Goal: Task Accomplishment & Management: Complete application form

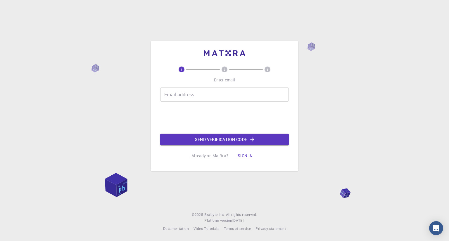
click at [198, 95] on input "Email address" at bounding box center [224, 95] width 129 height 14
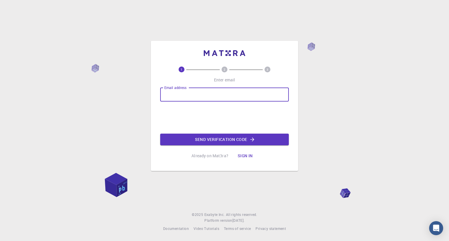
type input "[PERSON_NAME][EMAIL_ADDRESS][PERSON_NAME][PERSON_NAME][DOMAIN_NAME]"
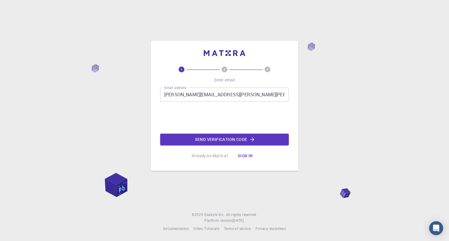
click at [212, 138] on button "Send verification code" at bounding box center [224, 140] width 129 height 12
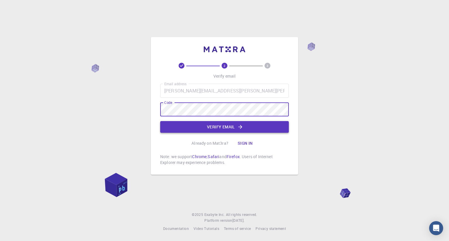
click at [207, 128] on button "Verify email" at bounding box center [224, 127] width 129 height 12
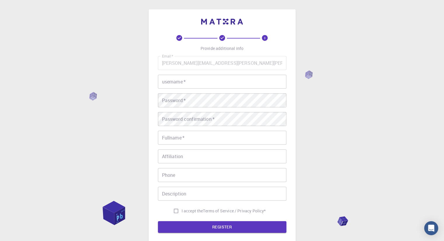
click at [219, 72] on div "Email   * [PERSON_NAME][EMAIL_ADDRESS][PERSON_NAME][PERSON_NAME][DOMAIN_NAME] E…" at bounding box center [222, 136] width 129 height 161
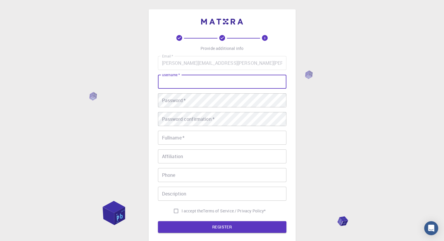
click at [219, 79] on input "username   *" at bounding box center [222, 82] width 129 height 14
type input "asr__orz"
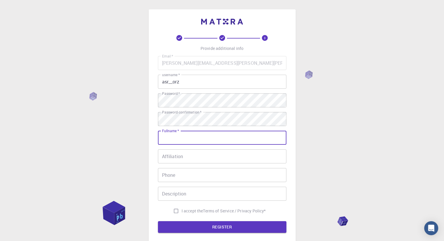
click at [192, 139] on input "Fullname   *" at bounding box center [222, 138] width 129 height 14
type input "[PERSON_NAME]"
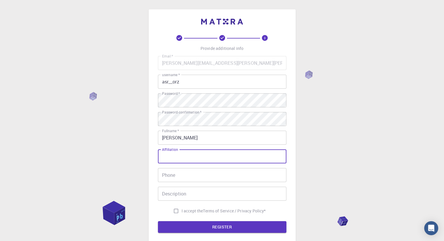
click at [193, 157] on input "Affiliation" at bounding box center [222, 157] width 129 height 14
type input "N"
type input "I"
type input "Student"
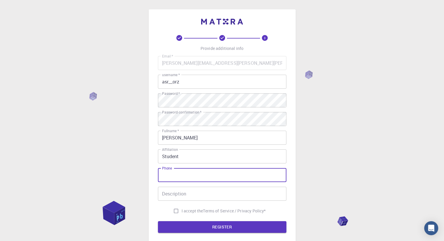
click at [213, 179] on input "Phone" at bounding box center [222, 175] width 129 height 14
click at [165, 178] on input "08653678722" at bounding box center [222, 175] width 129 height 14
type input "8653678722"
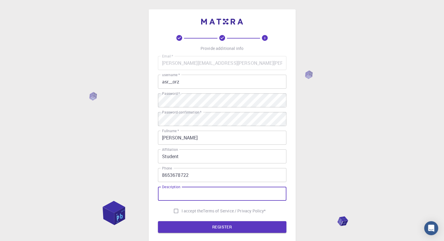
click at [181, 193] on input "Description" at bounding box center [222, 194] width 129 height 14
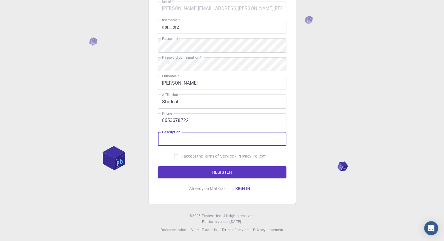
scroll to position [56, 0]
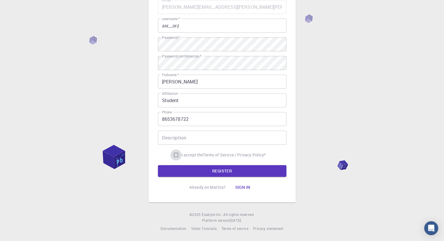
click at [174, 152] on input "I accept the Terms of Service / Privacy Policy *" at bounding box center [176, 155] width 11 height 11
checkbox input "true"
click at [193, 172] on button "REGISTER" at bounding box center [222, 171] width 129 height 12
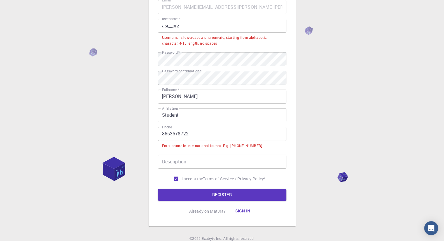
click at [162, 136] on input "8653678722" at bounding box center [222, 134] width 129 height 14
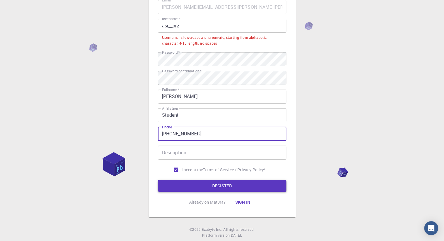
click at [211, 185] on button "REGISTER" at bounding box center [222, 186] width 129 height 12
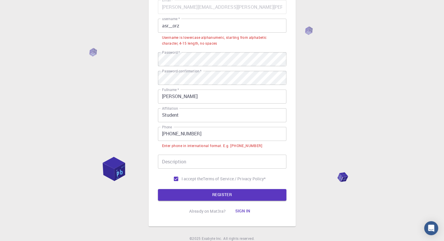
click at [172, 133] on input "[PHONE_NUMBER]" at bounding box center [222, 134] width 129 height 14
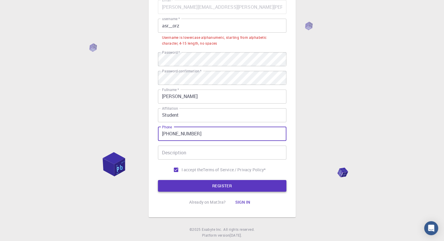
type input "[PHONE_NUMBER]"
click at [185, 182] on button "REGISTER" at bounding box center [222, 186] width 129 height 12
click at [206, 28] on input "asr__orz" at bounding box center [222, 26] width 129 height 14
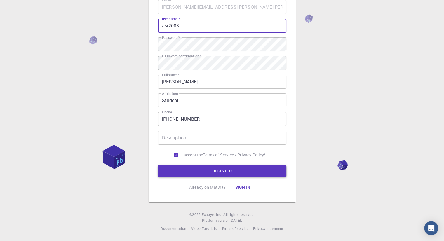
type input "asr2003"
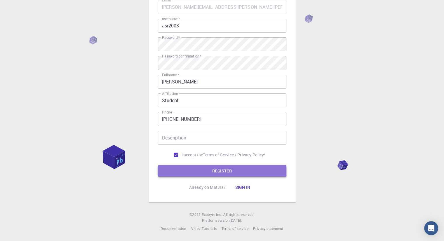
click at [194, 176] on button "REGISTER" at bounding box center [222, 171] width 129 height 12
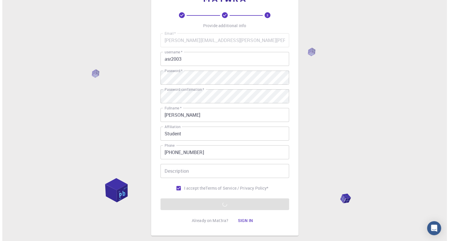
scroll to position [0, 0]
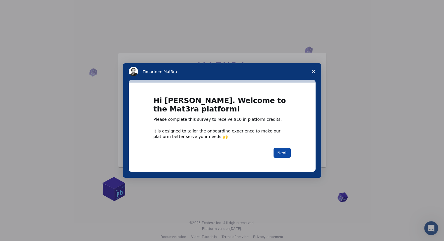
click at [283, 155] on button "Next" at bounding box center [282, 153] width 17 height 10
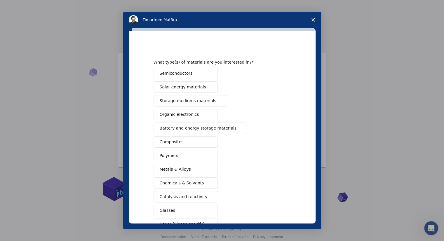
click at [191, 74] on button "Semiconductors" at bounding box center [186, 73] width 64 height 11
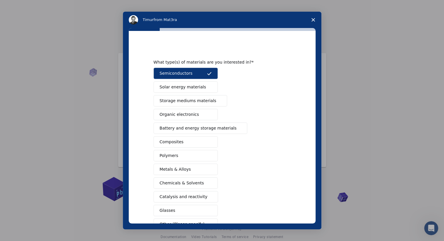
click at [192, 85] on span "Solar energy materials" at bounding box center [183, 87] width 46 height 6
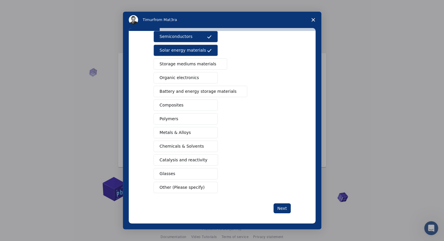
scroll to position [39, 0]
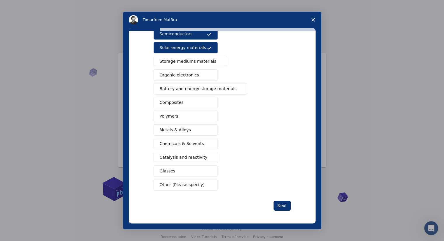
click at [181, 127] on span "Metals & Alloys" at bounding box center [175, 130] width 31 height 6
click at [283, 204] on button "Next" at bounding box center [282, 206] width 17 height 10
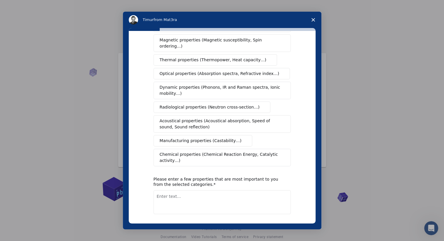
scroll to position [29, 0]
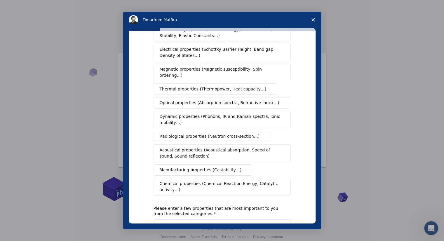
click at [217, 115] on span "Dynamic properties (Phonons, IR and Raman spectra, Ionic mobility…)" at bounding box center [220, 120] width 121 height 12
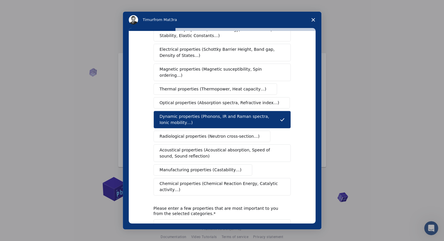
scroll to position [0, 0]
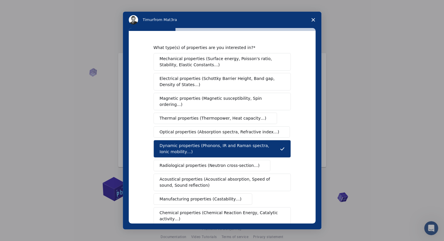
click at [203, 96] on span "Magnetic properties (Magnetic susceptibility, Spin ordering…)" at bounding box center [220, 102] width 121 height 12
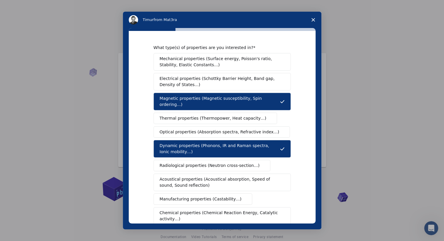
click at [210, 81] on span "Electrical properties (Schottky Barrier Height, Band gap, Density of States…)" at bounding box center [221, 82] width 122 height 12
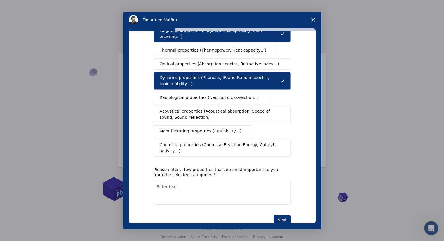
scroll to position [70, 0]
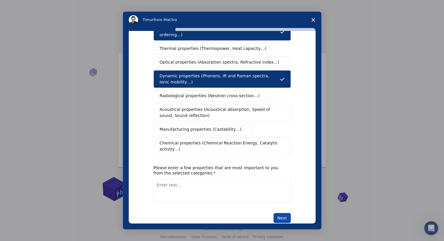
click at [281, 213] on button "Next" at bounding box center [282, 218] width 17 height 10
click at [212, 184] on textarea "Enter text..." at bounding box center [222, 191] width 137 height 24
type textarea "Conductivity"
click at [276, 213] on button "Next" at bounding box center [282, 218] width 17 height 10
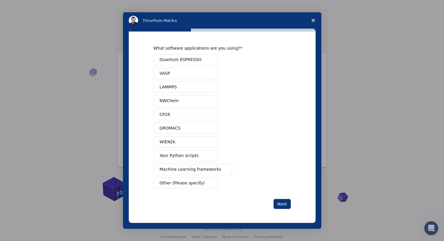
scroll to position [0, 0]
click at [205, 59] on button "Quantum ESPRESSO" at bounding box center [186, 59] width 64 height 11
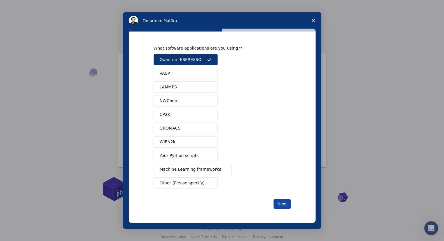
click at [286, 202] on button "Next" at bounding box center [282, 204] width 17 height 10
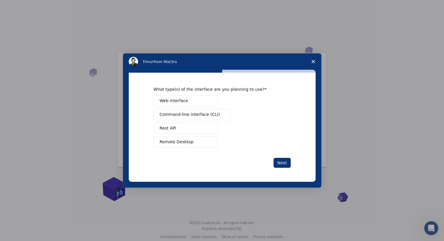
click at [193, 102] on button "Web interface" at bounding box center [186, 100] width 64 height 11
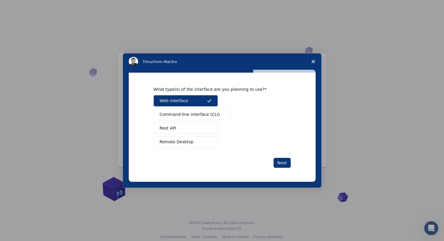
click at [199, 113] on span "Command-line interface (CLI)" at bounding box center [190, 115] width 60 height 6
click at [189, 141] on span "Remote Desktop" at bounding box center [177, 142] width 34 height 6
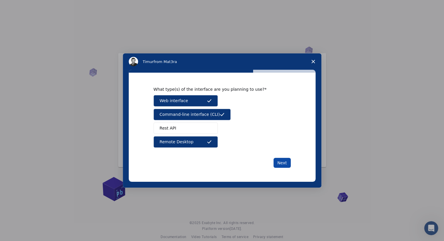
click at [285, 166] on button "Next" at bounding box center [282, 163] width 17 height 10
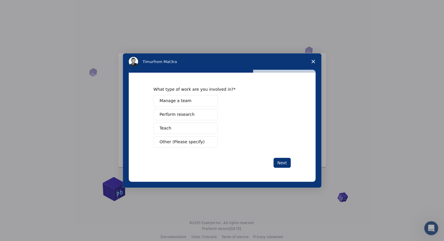
click at [283, 161] on button "Next" at bounding box center [282, 163] width 17 height 10
click at [190, 117] on button "Perform research" at bounding box center [186, 114] width 64 height 11
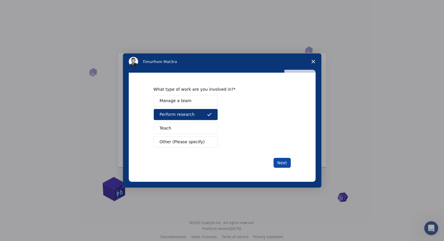
click at [284, 160] on button "Next" at bounding box center [282, 163] width 17 height 10
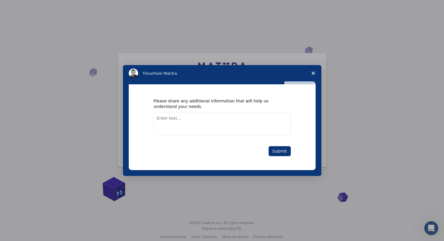
click at [231, 131] on textarea "Enter text..." at bounding box center [222, 124] width 137 height 24
click at [278, 150] on button "Submit" at bounding box center [280, 151] width 22 height 10
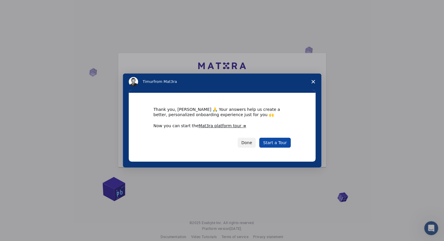
click at [278, 145] on link "Start a Tour" at bounding box center [274, 143] width 31 height 10
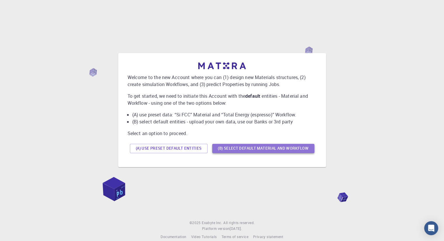
click at [258, 151] on button "(B) Select default material and workflow" at bounding box center [263, 148] width 102 height 9
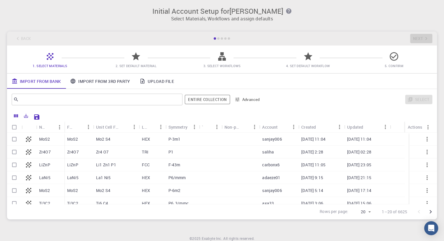
click at [162, 80] on link "Upload File" at bounding box center [157, 81] width 44 height 15
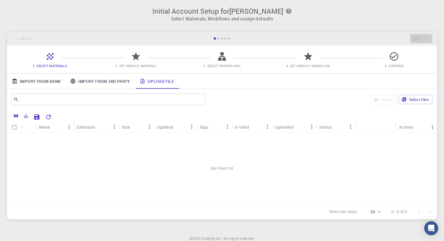
click at [104, 80] on link "Import From 3rd Party" at bounding box center [99, 81] width 69 height 15
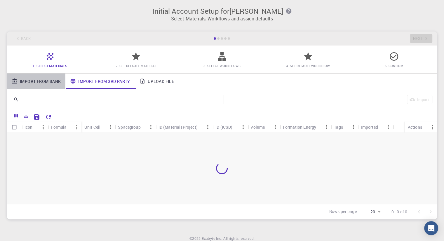
click at [50, 83] on link "Import From Bank" at bounding box center [36, 81] width 58 height 15
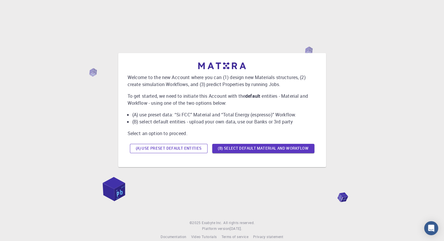
click at [168, 147] on button "(A) Use preset default entities" at bounding box center [169, 148] width 78 height 9
